Goal: Check status: Check status

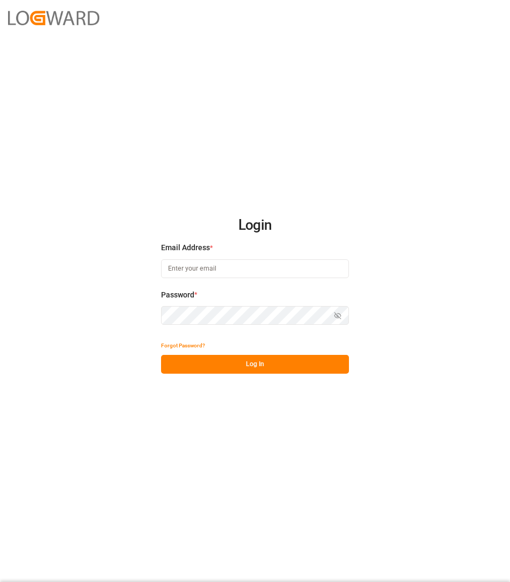
type input "[PERSON_NAME][EMAIL_ADDRESS][DOMAIN_NAME]"
click at [215, 372] on button "Log In" at bounding box center [255, 364] width 188 height 19
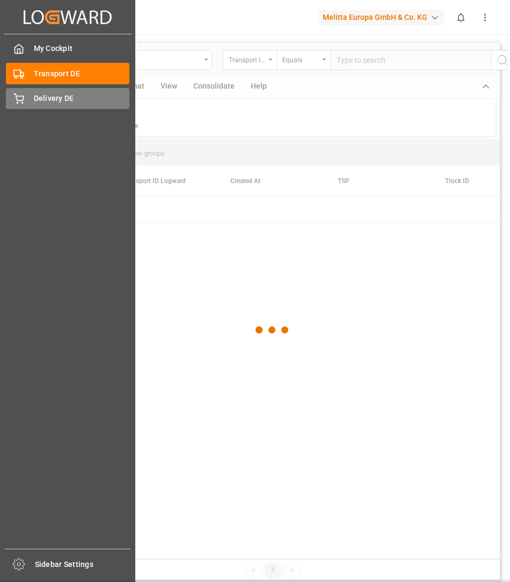
click at [19, 101] on icon at bounding box center [19, 97] width 10 height 7
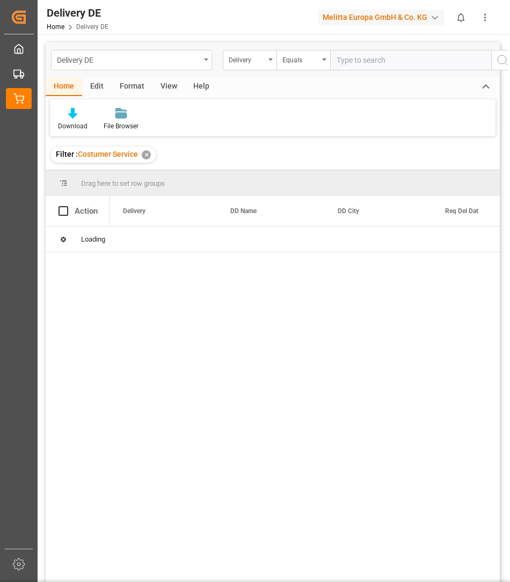
click at [200, 66] on div "Delivery DE" at bounding box center [131, 60] width 161 height 20
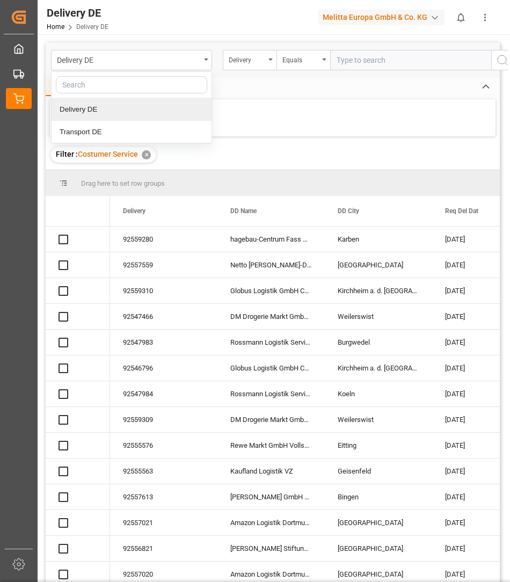
click at [391, 63] on input "text" at bounding box center [410, 60] width 161 height 20
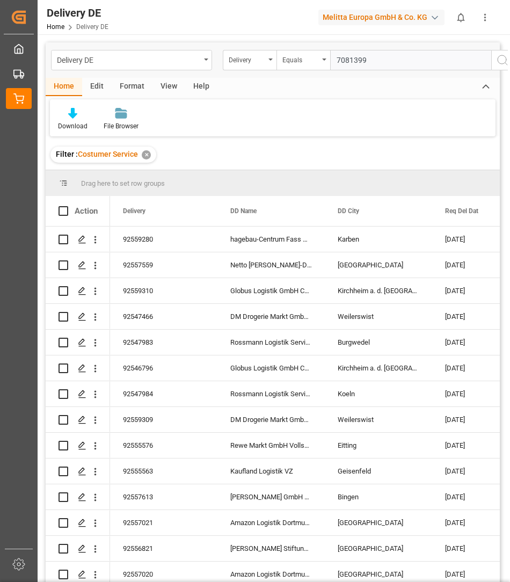
type input "70813993"
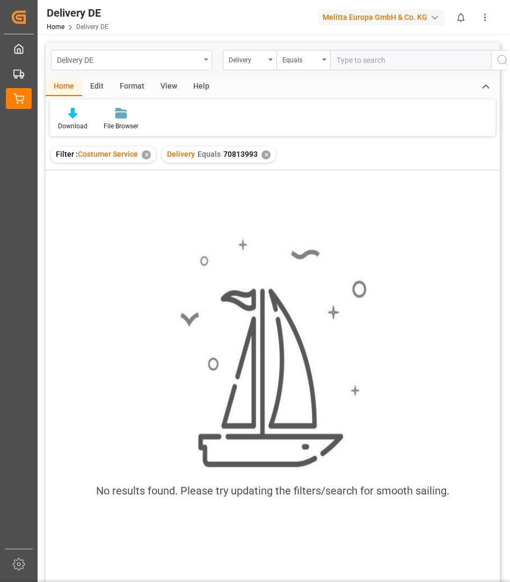
click at [99, 62] on div "Delivery DE" at bounding box center [128, 59] width 143 height 13
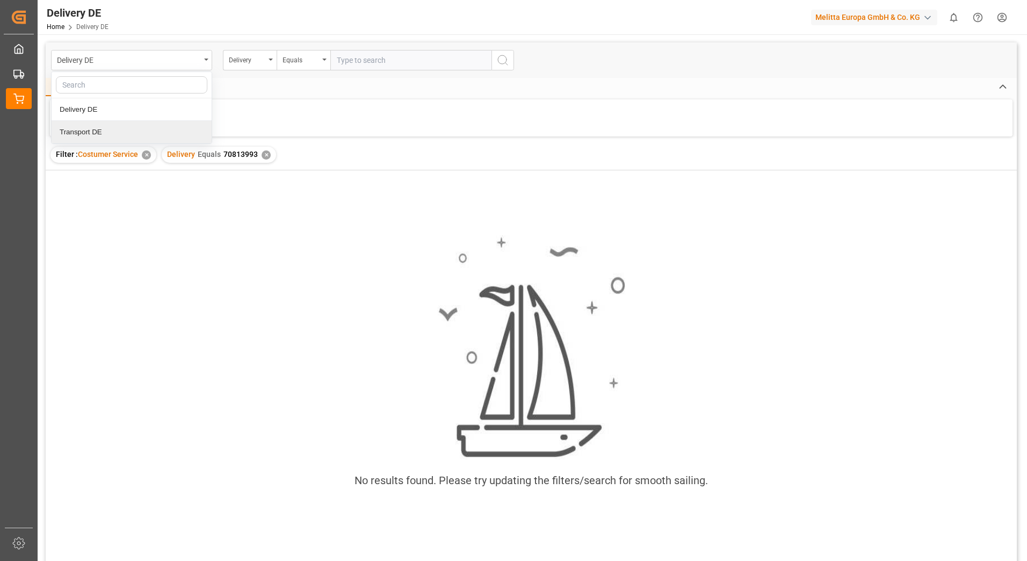
click at [82, 132] on div "Transport DE" at bounding box center [132, 132] width 160 height 23
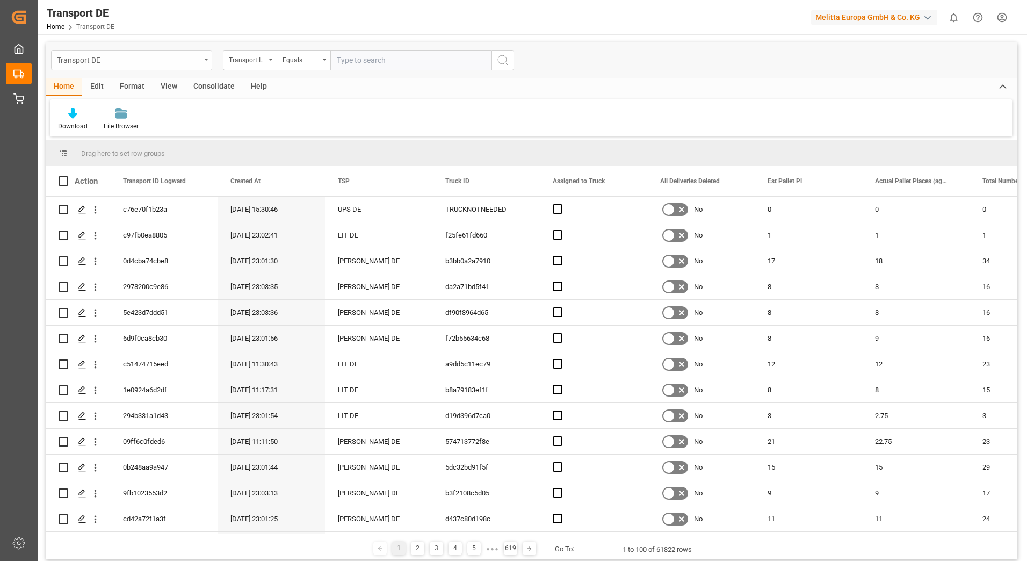
click at [124, 61] on div "Transport DE" at bounding box center [128, 59] width 143 height 13
click at [128, 129] on div "Transport DE" at bounding box center [132, 132] width 160 height 23
